Goal: Book appointment/travel/reservation

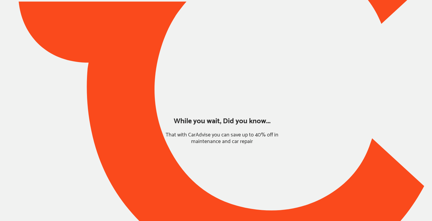
type input "*******"
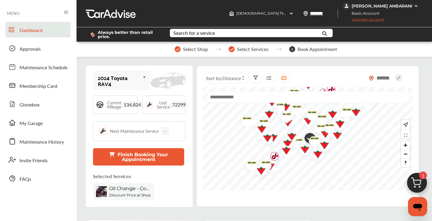
click at [421, 184] on img at bounding box center [417, 184] width 29 height 29
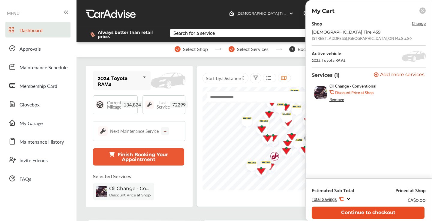
click at [375, 212] on button "Continue to checkout" at bounding box center [368, 213] width 113 height 12
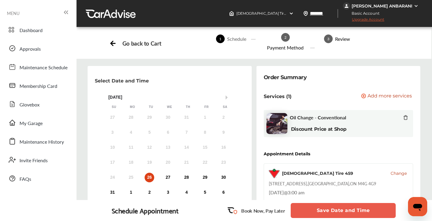
click at [356, 19] on span "Upgrade Account" at bounding box center [363, 21] width 41 height 8
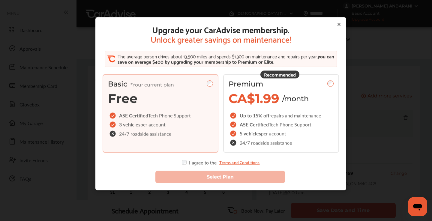
click at [339, 25] on icon at bounding box center [339, 24] width 2 height 2
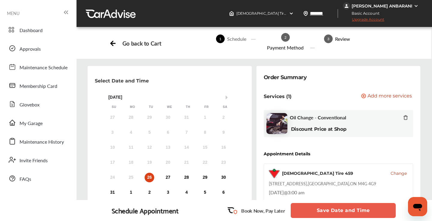
click at [365, 20] on span "Upgrade Account" at bounding box center [363, 21] width 41 height 8
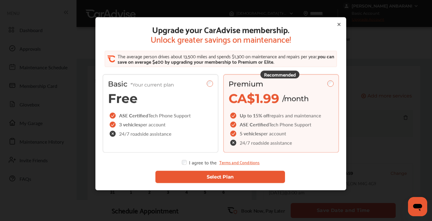
click at [195, 179] on button "Select Plan" at bounding box center [220, 177] width 130 height 12
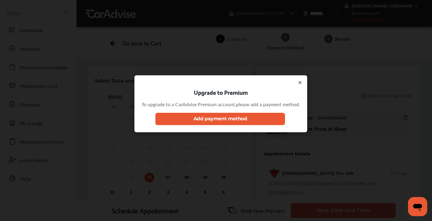
click at [245, 121] on button "Add payment method" at bounding box center [220, 119] width 130 height 12
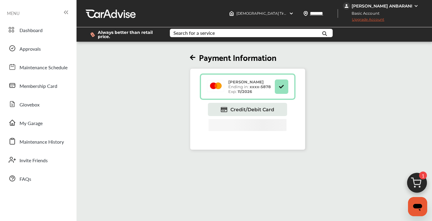
click at [358, 20] on span "Upgrade Account" at bounding box center [363, 21] width 41 height 8
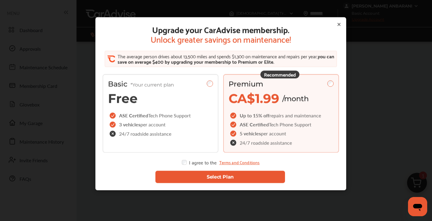
click at [188, 176] on button "Select Plan" at bounding box center [220, 177] width 130 height 12
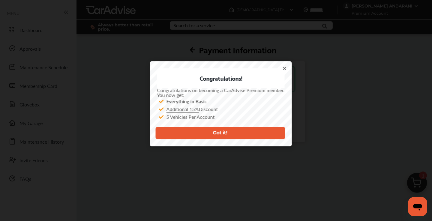
click at [209, 134] on button "Got it!" at bounding box center [220, 133] width 130 height 12
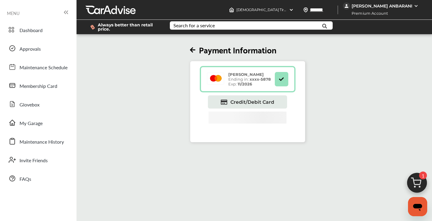
click at [420, 184] on img at bounding box center [417, 184] width 29 height 29
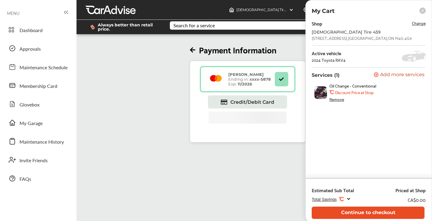
click at [360, 213] on button "Continue to checkout" at bounding box center [368, 213] width 113 height 12
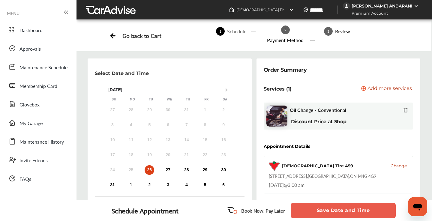
click at [316, 210] on button "Save Date and Time" at bounding box center [343, 210] width 105 height 15
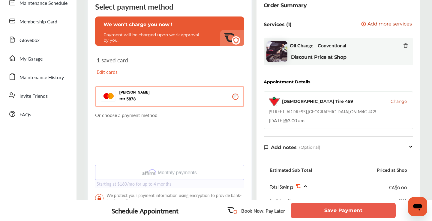
scroll to position [73, 0]
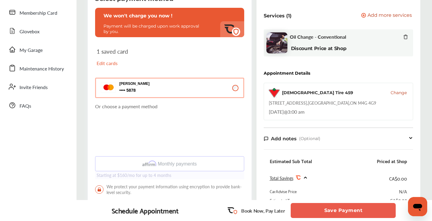
click at [341, 210] on button "Save Payment" at bounding box center [343, 210] width 105 height 15
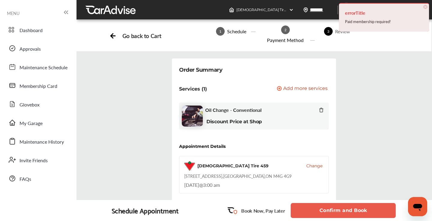
click at [348, 209] on button "Confirm and Book" at bounding box center [343, 210] width 105 height 15
